Goal: Find specific page/section: Find specific page/section

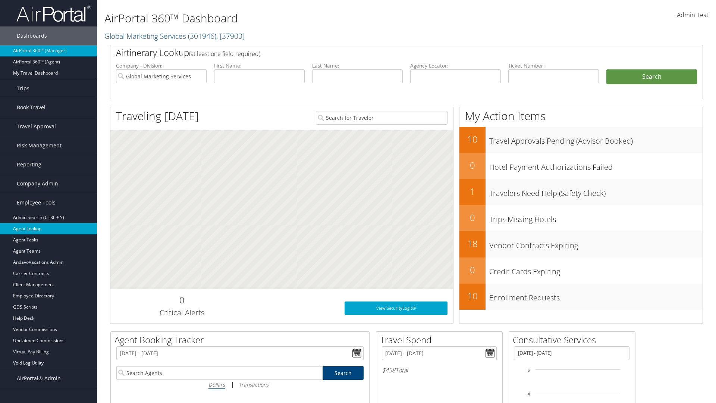
click at [48, 229] on link "Agent Lookup" at bounding box center [48, 228] width 97 height 11
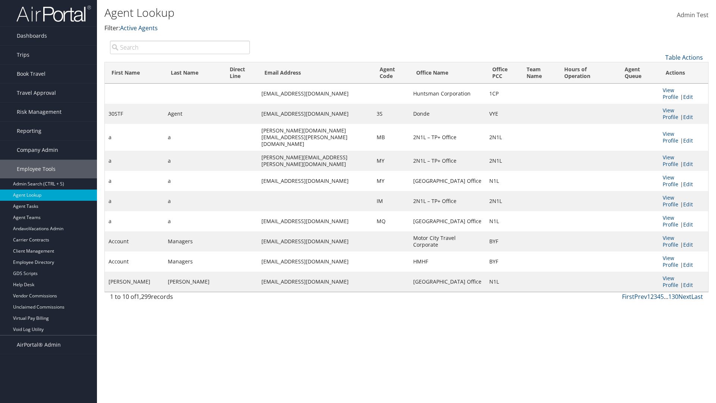
click at [180, 47] on input "search" at bounding box center [180, 47] width 140 height 13
type input "30STF"
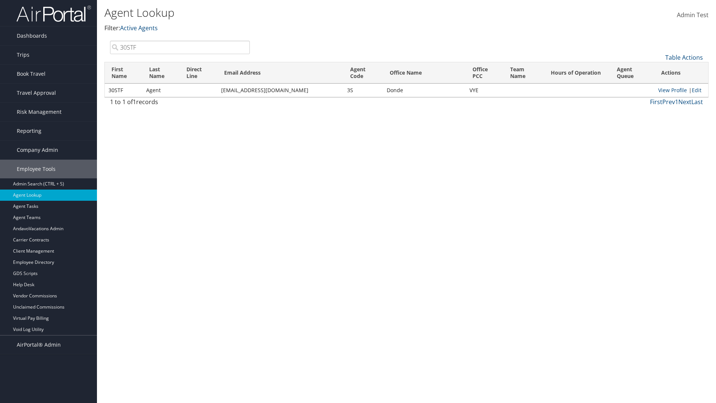
click at [180, 47] on input "30STF" at bounding box center [180, 47] width 140 height 13
type input "Non-existing Name"
